Goal: Transaction & Acquisition: Obtain resource

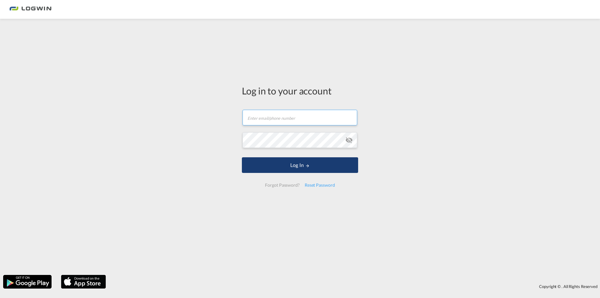
type input "[PERSON_NAME][EMAIL_ADDRESS][PERSON_NAME][DOMAIN_NAME]"
click at [312, 161] on button "Log In" at bounding box center [300, 165] width 116 height 16
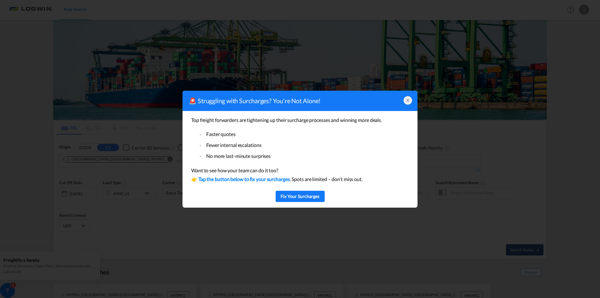
click at [408, 101] on icon at bounding box center [407, 100] width 5 height 5
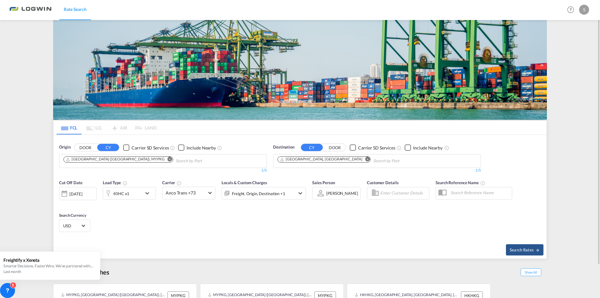
click at [167, 159] on md-icon "Remove" at bounding box center [169, 159] width 5 height 5
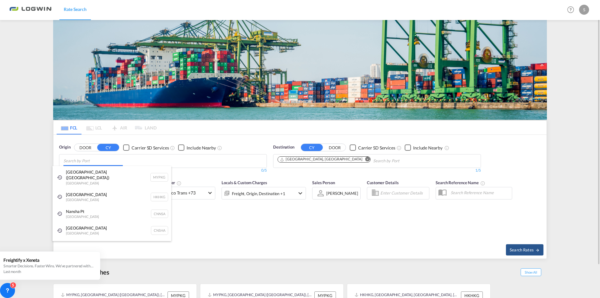
click at [126, 161] on body "Rate Search Rate Search Help Resources Product Release S My Profile Logout FCL …" at bounding box center [300, 149] width 600 height 298
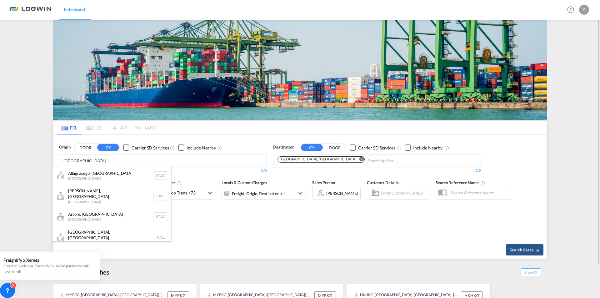
type input "[GEOGRAPHIC_DATA]"
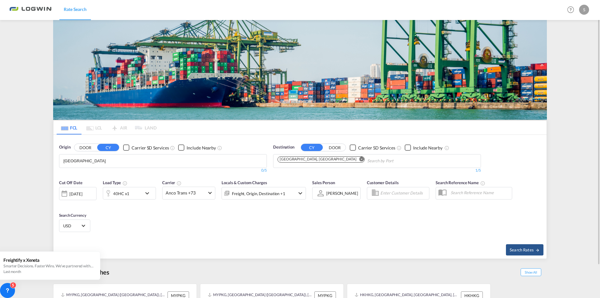
drag, startPoint x: 104, startPoint y: 160, endPoint x: 42, endPoint y: 159, distance: 61.8
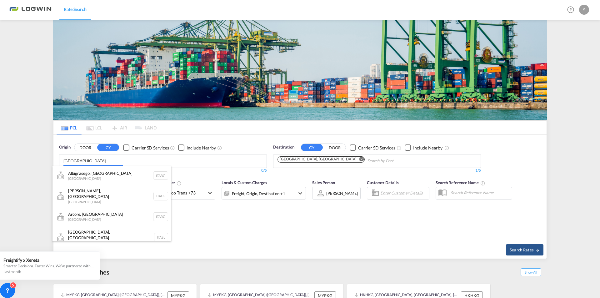
drag, startPoint x: 79, startPoint y: 159, endPoint x: 43, endPoint y: 157, distance: 36.0
click at [43, 157] on body "Rate Search Rate Search Help Resources Product Release S My Profile Logout FCL …" at bounding box center [300, 149] width 600 height 298
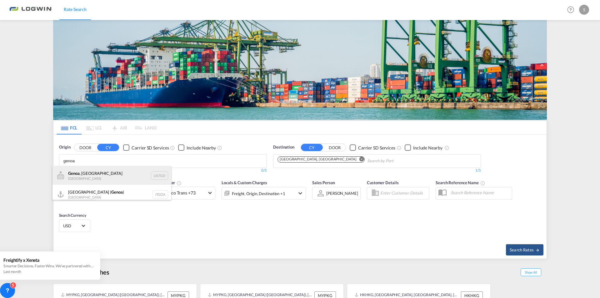
scroll to position [4, 0]
type input "genoa"
click at [92, 185] on div "[GEOGRAPHIC_DATA] ( [GEOGRAPHIC_DATA] ) [GEOGRAPHIC_DATA] ITGOA" at bounding box center [111, 190] width 119 height 19
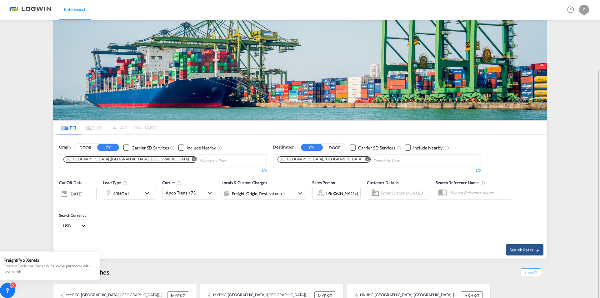
scroll to position [37, 0]
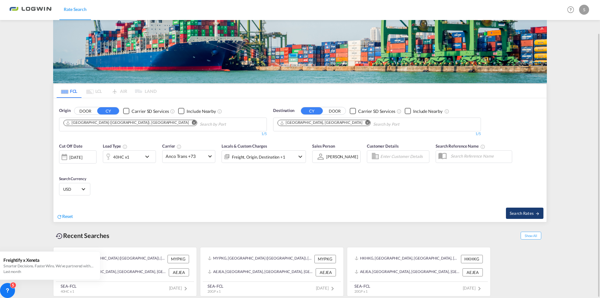
click at [533, 213] on span "Search Rates" at bounding box center [524, 212] width 30 height 5
type input "ITGOA to AEJEA / [DATE]"
